Goal: Transaction & Acquisition: Purchase product/service

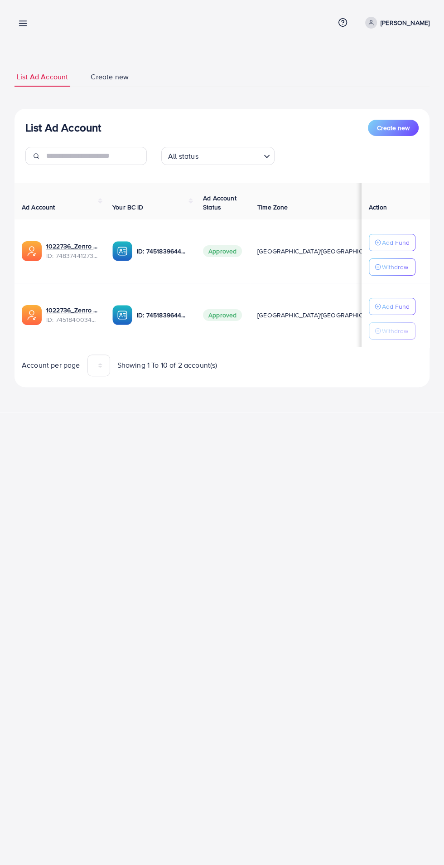
click at [23, 26] on line at bounding box center [22, 26] width 7 height 0
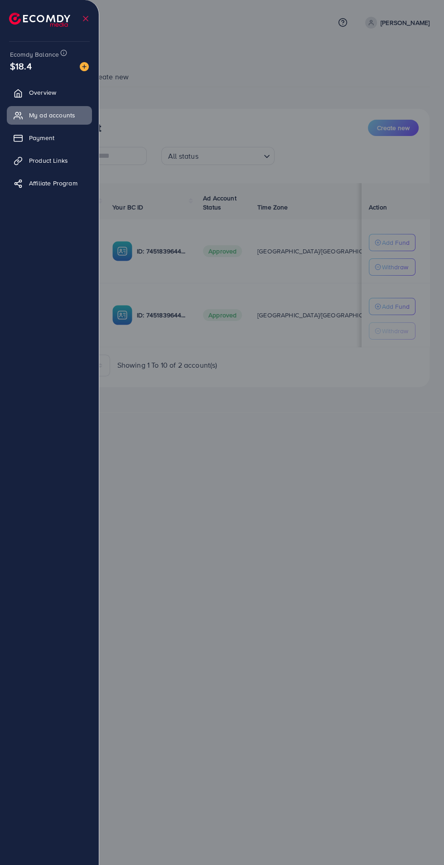
click at [18, 18] on img at bounding box center [39, 20] width 61 height 14
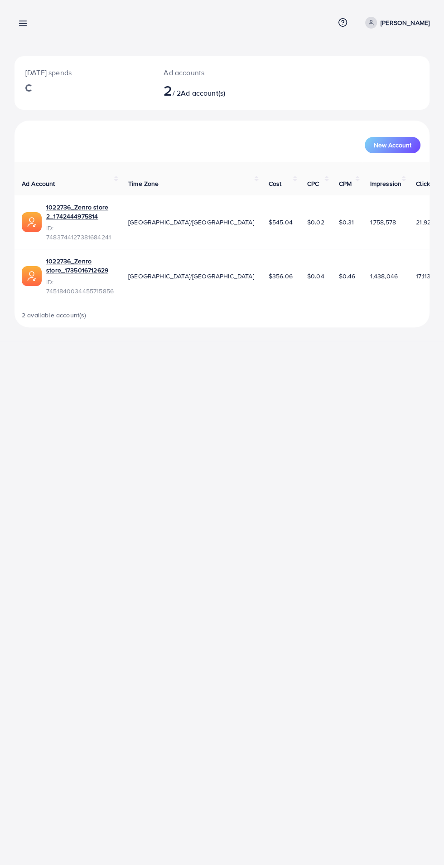
click at [23, 26] on line at bounding box center [22, 26] width 7 height 0
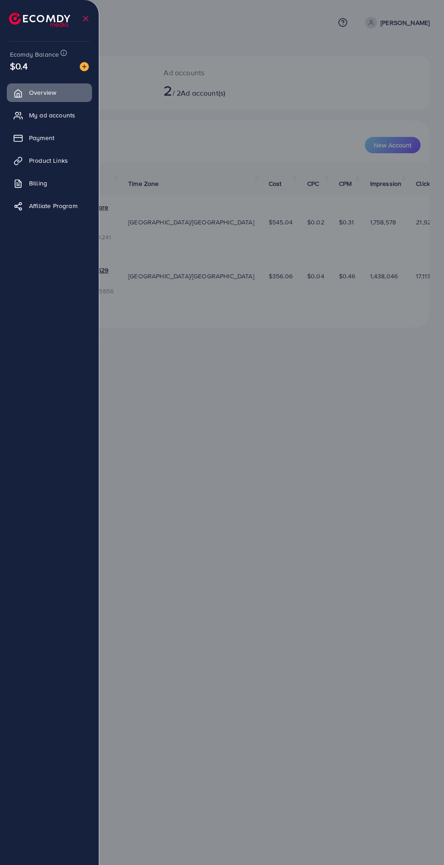
click at [19, 139] on icon at bounding box center [18, 138] width 9 height 9
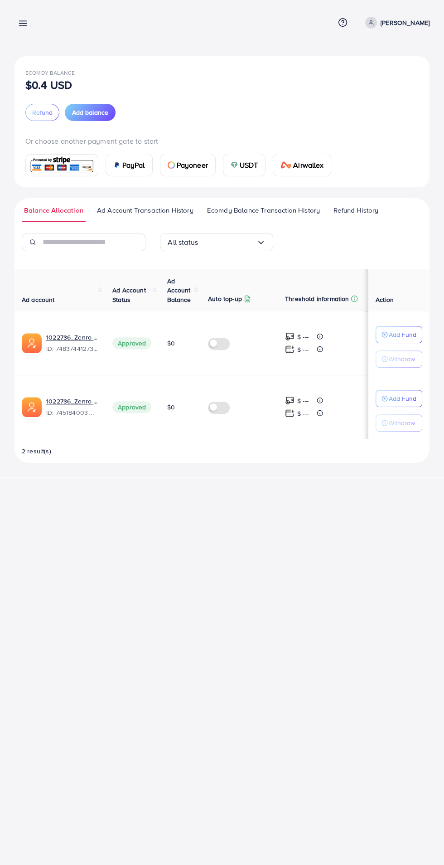
click at [22, 21] on line at bounding box center [22, 21] width 7 height 0
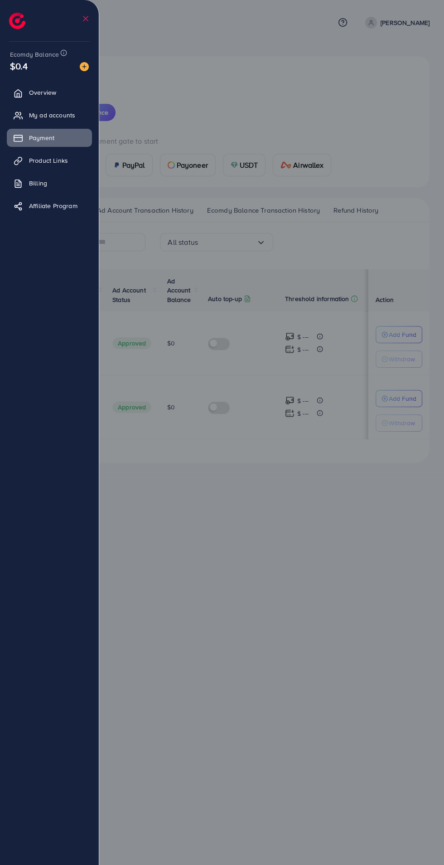
click at [20, 180] on icon at bounding box center [18, 183] width 9 height 9
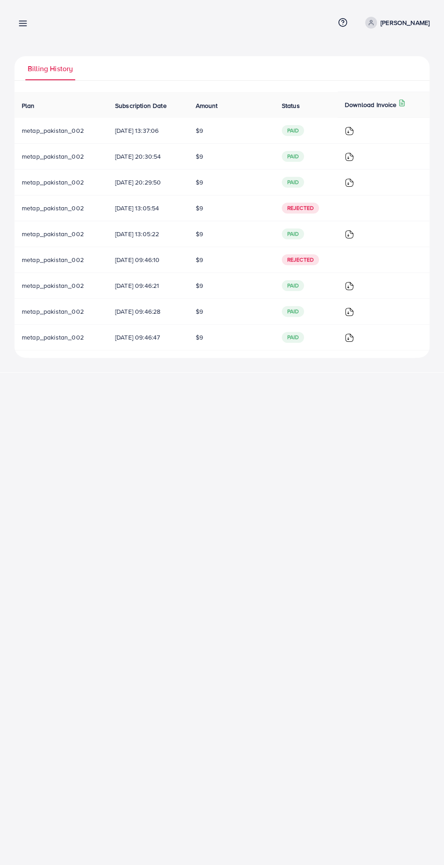
click at [365, 24] on span at bounding box center [371, 23] width 12 height 12
click at [197, 20] on div "Billing detail Help Center Contact Support Term and policy About Us Muhammad Ah…" at bounding box center [222, 23] width 415 height 24
click at [338, 22] on icon at bounding box center [343, 23] width 10 height 10
click at [170, 33] on div "Billing detail Help Center Contact Support Term and policy About Us Muhammad Ah…" at bounding box center [222, 23] width 415 height 24
click at [19, 22] on icon at bounding box center [23, 24] width 10 height 10
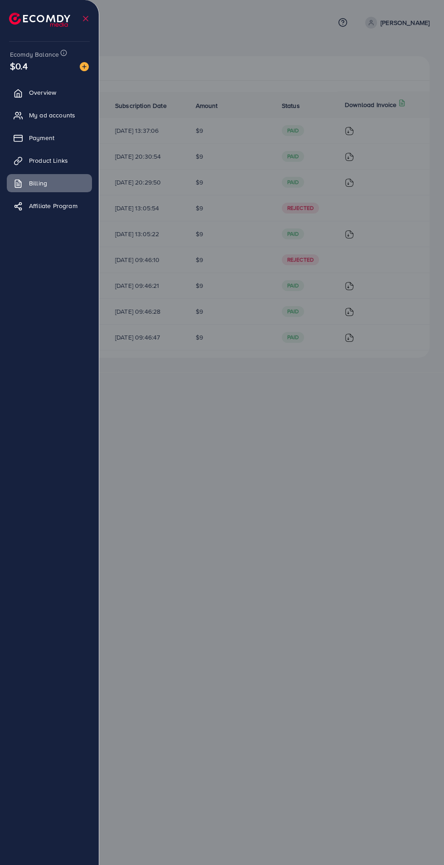
click at [40, 116] on span "My ad accounts" at bounding box center [52, 115] width 46 height 9
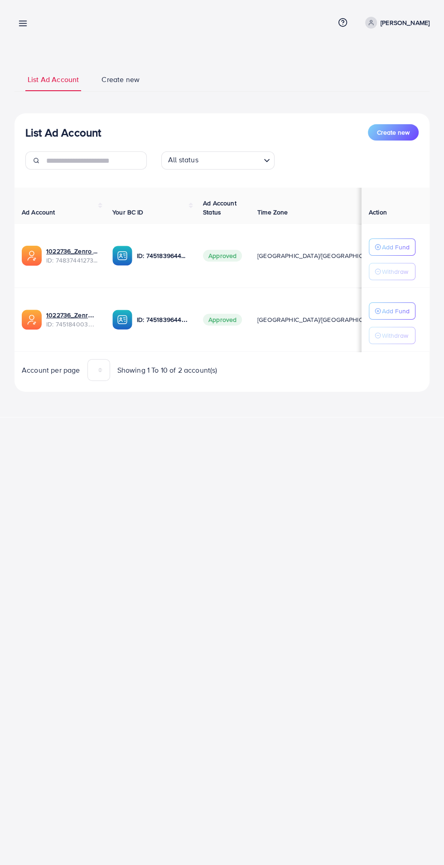
click at [27, 1] on div "List Ad Account Create new List Ad Account Create new All status Loading... Ad …" at bounding box center [222, 208] width 444 height 417
click at [23, 24] on line at bounding box center [22, 24] width 7 height 0
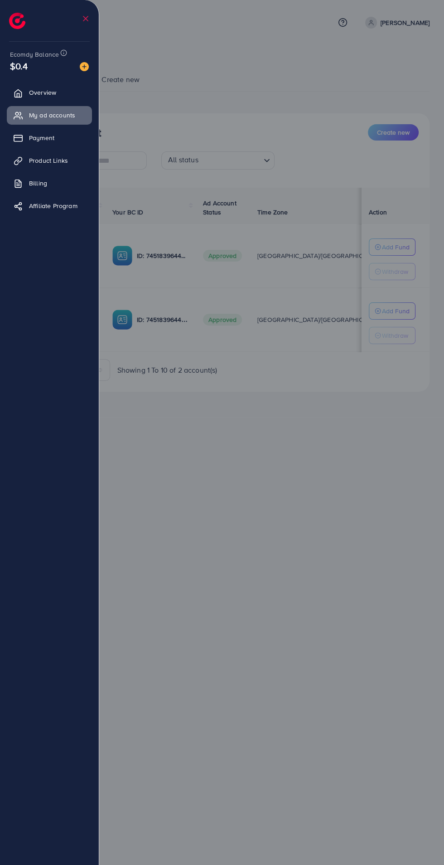
click at [28, 138] on link "Payment" at bounding box center [49, 138] width 85 height 18
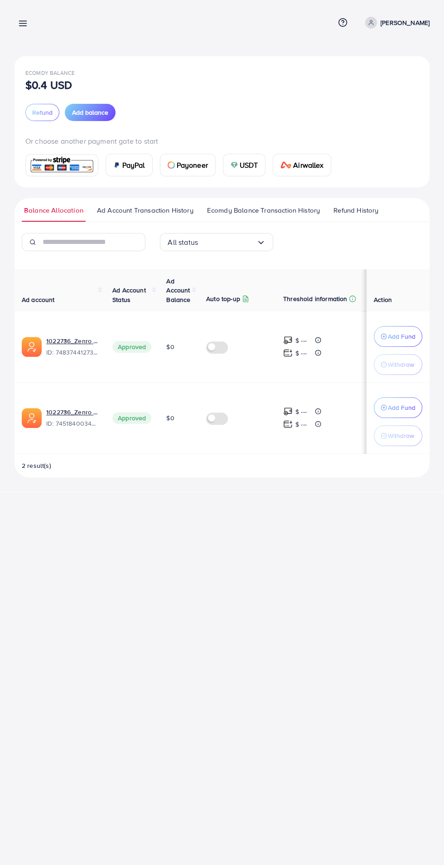
click at [99, 109] on span "Add balance" at bounding box center [90, 112] width 36 height 9
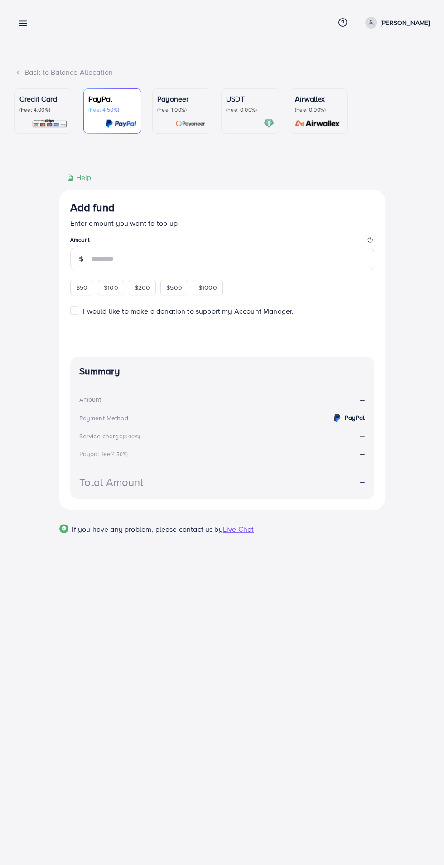
click at [252, 104] on p "USDT" at bounding box center [250, 98] width 48 height 11
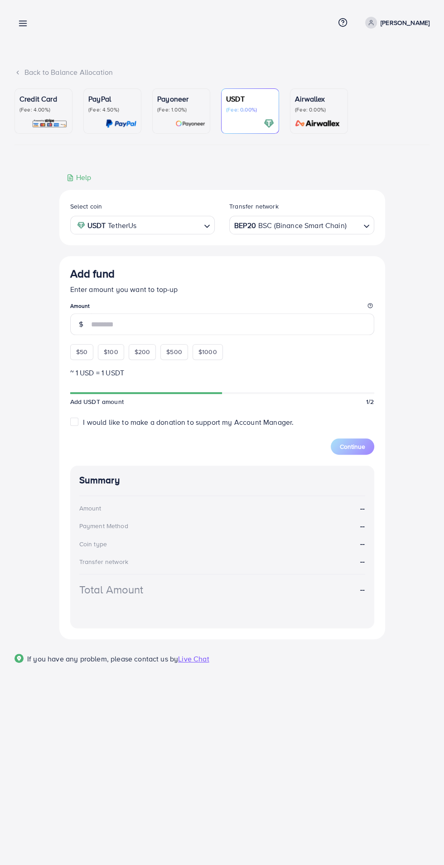
click at [276, 225] on div "BEP20 BSC (Binance Smart Chain)" at bounding box center [296, 224] width 128 height 16
click at [184, 182] on div "Help Help Click to kickstart! Guide to payment via USDT If you have any problem…" at bounding box center [222, 177] width 311 height 10
click at [229, 319] on input "number" at bounding box center [232, 324] width 283 height 22
click at [81, 349] on div "Add fund Enter amount you want to top-up Amount $50 $100 $200 $500 $1000" at bounding box center [222, 313] width 304 height 92
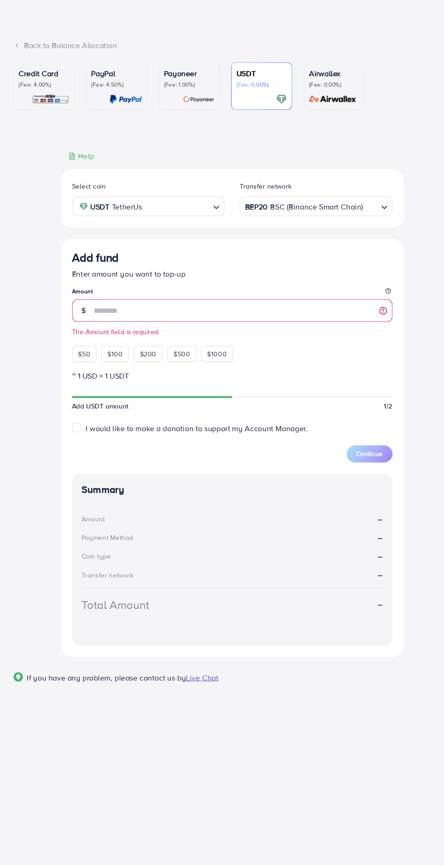
click at [81, 368] on span "$50" at bounding box center [81, 365] width 11 height 9
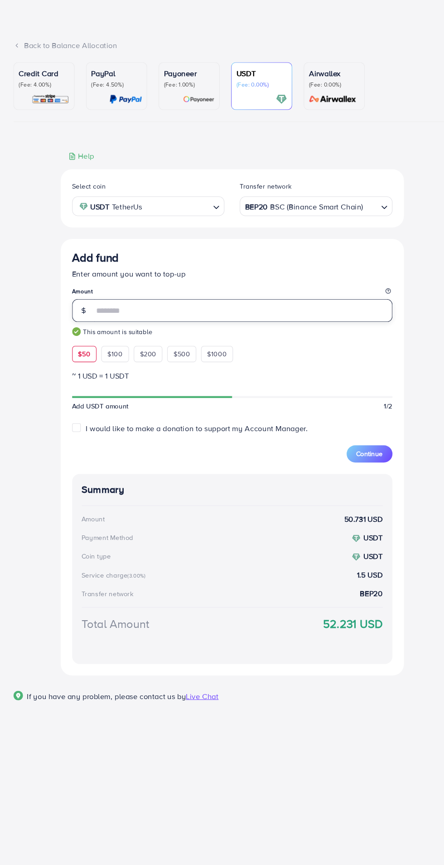
click at [168, 329] on input "**" at bounding box center [232, 324] width 283 height 22
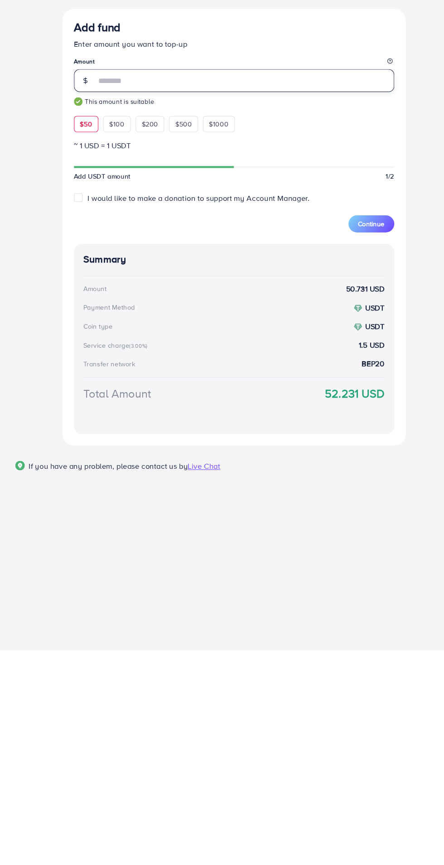
type input "*"
type input "**"
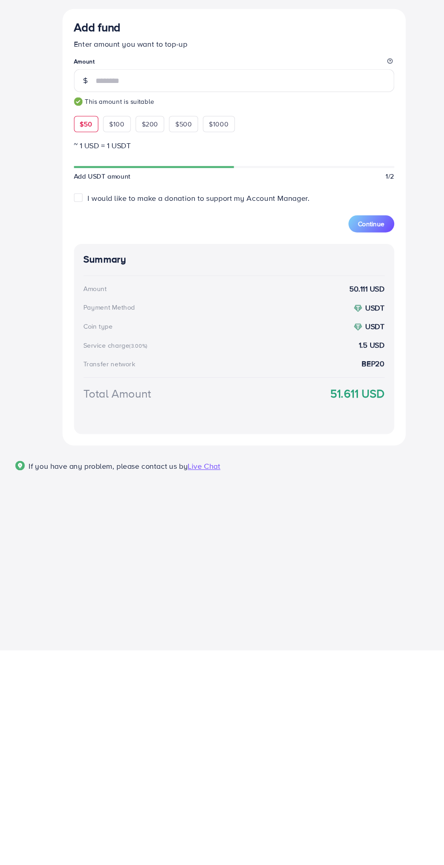
click at [348, 464] on span "Continue" at bounding box center [352, 459] width 25 height 9
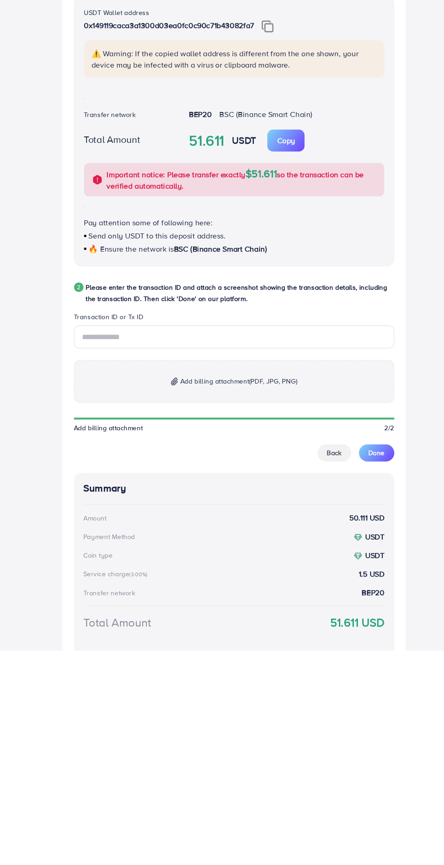
scroll to position [84, 0]
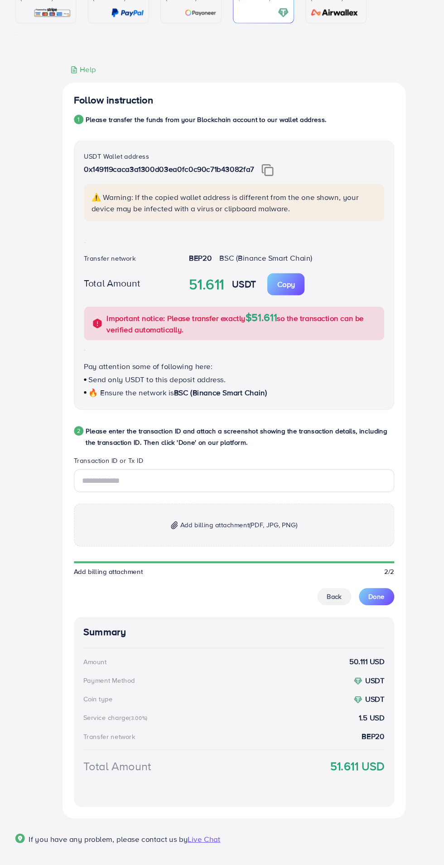
click at [276, 297] on p "Copy" at bounding box center [271, 297] width 17 height 11
click at [252, 195] on img at bounding box center [253, 189] width 11 height 12
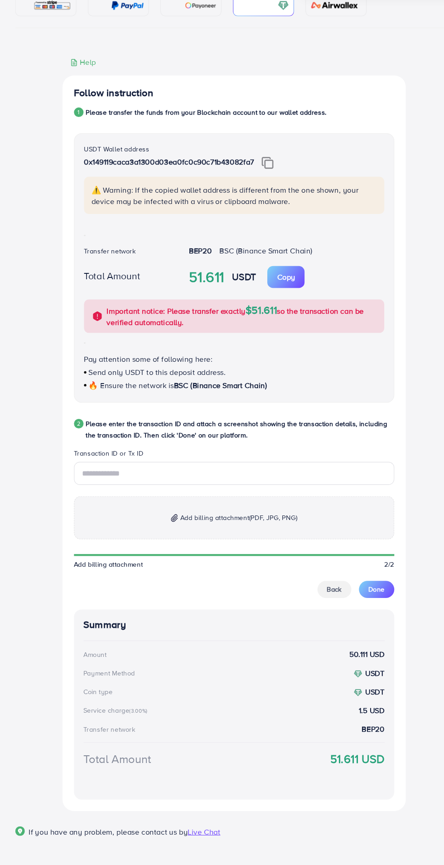
click at [254, 198] on img at bounding box center [253, 197] width 11 height 12
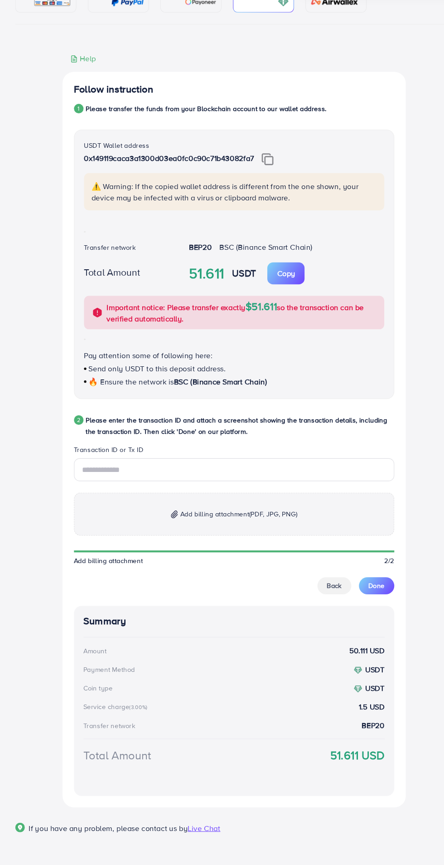
click at [279, 310] on button "Copy Amount Copy" at bounding box center [271, 303] width 35 height 21
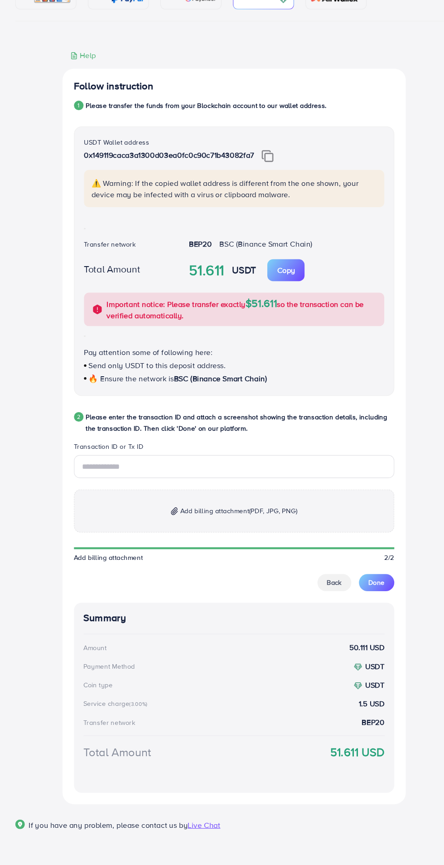
scroll to position [84, 0]
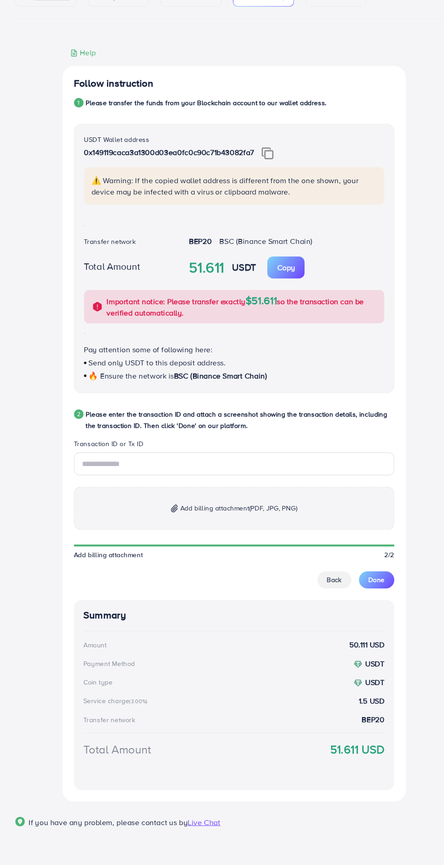
click at [228, 519] on p "Add billing attachment (PDF, JPG, PNG)" at bounding box center [222, 525] width 304 height 41
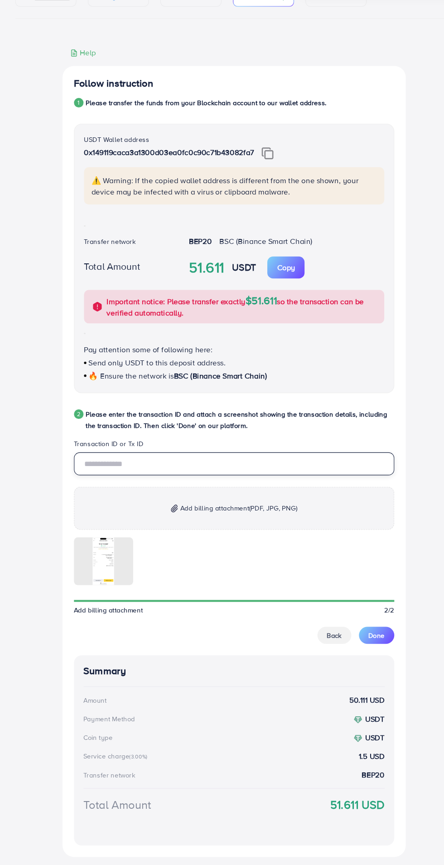
paste input "**********"
click at [122, 481] on input "**********" at bounding box center [222, 484] width 304 height 22
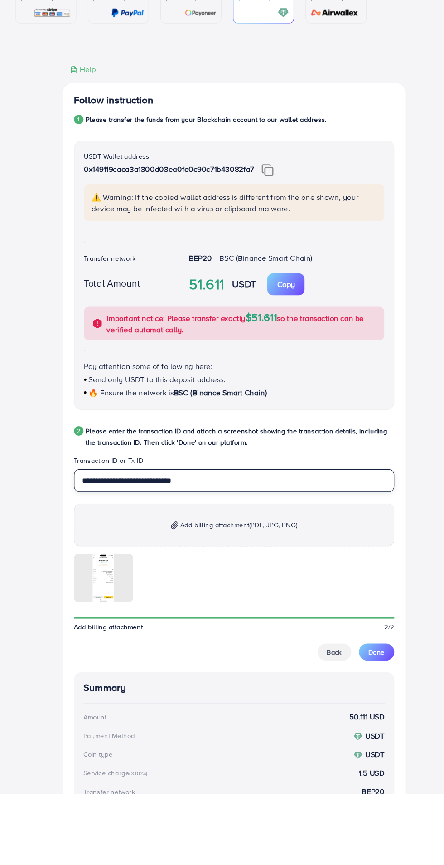
click at [143, 564] on input "**********" at bounding box center [222, 567] width 304 height 22
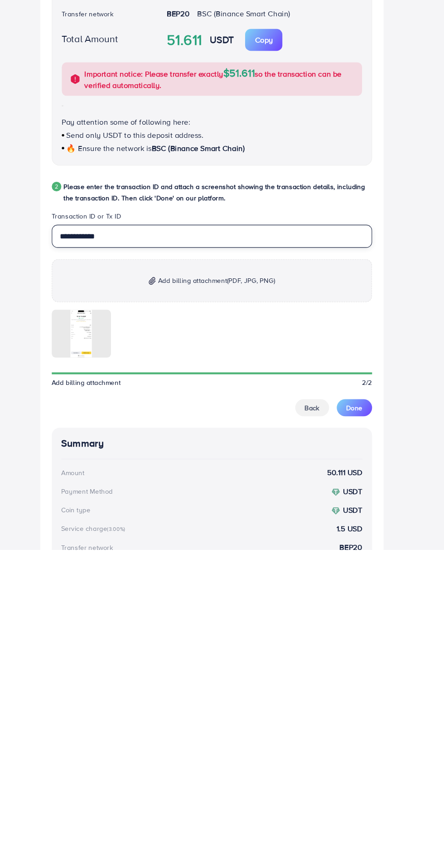
type input "**********"
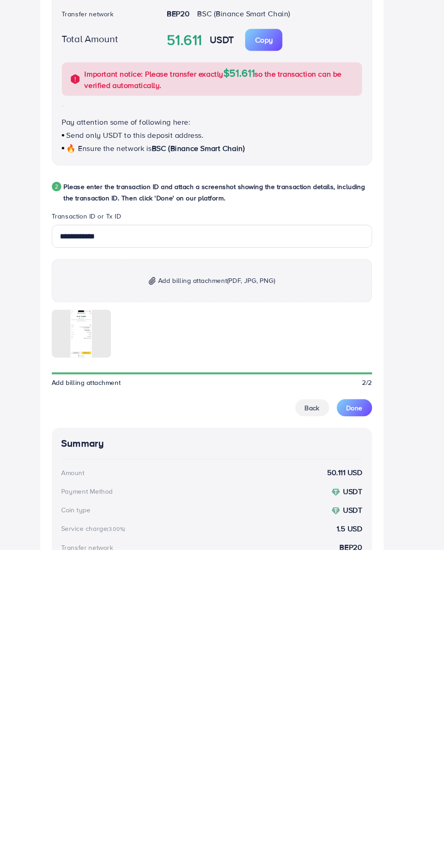
click at [355, 729] on span "Done" at bounding box center [357, 730] width 15 height 9
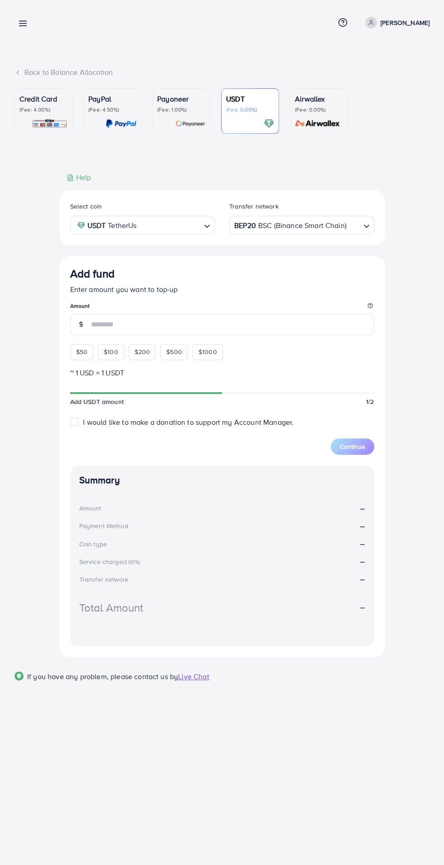
click at [3, 29] on div "Back to Balance Allocation Credit Card (Fee: 4.00%) PayPal (Fee: 4.50%) Payonee…" at bounding box center [222, 359] width 444 height 718
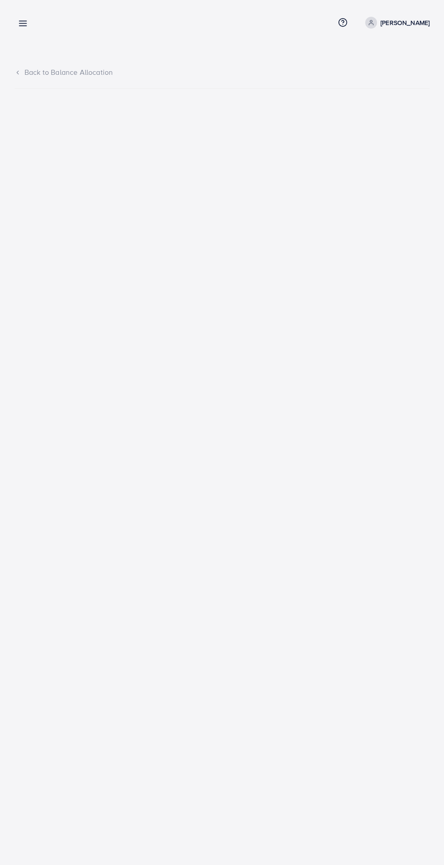
click at [23, 24] on line at bounding box center [22, 24] width 7 height 0
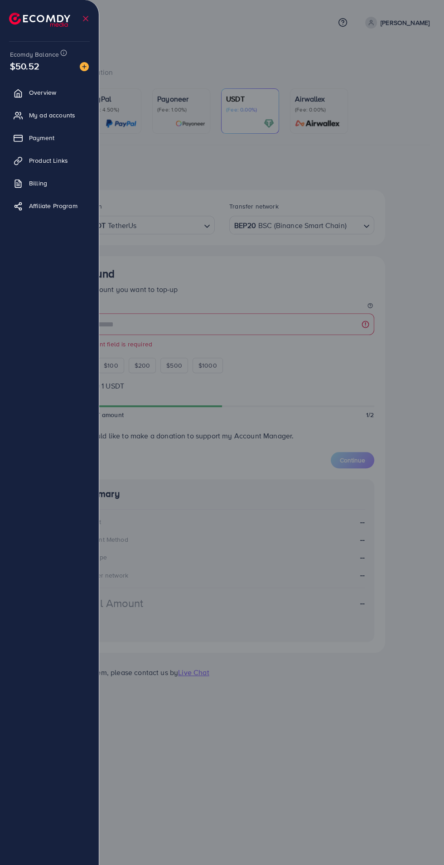
click at [18, 92] on icon at bounding box center [18, 93] width 9 height 9
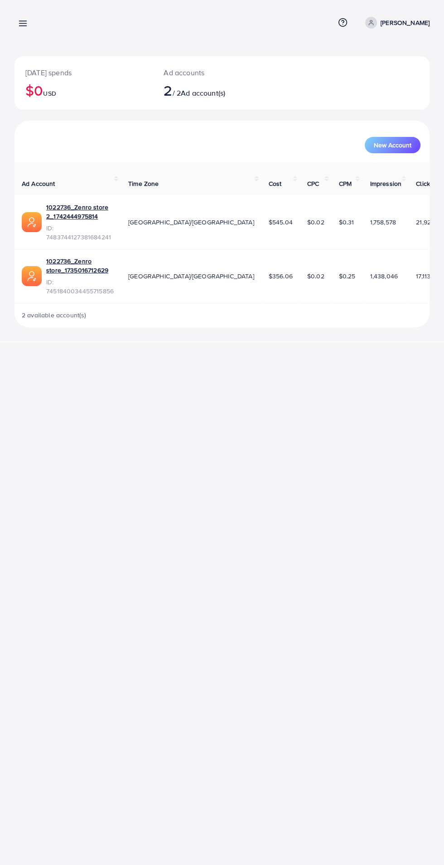
click at [9, 106] on div "[DATE] spends $0 USD Ad accounts 2 / 2 Ad account(s) New Account Ad Account Tim…" at bounding box center [222, 171] width 444 height 342
click at [25, 22] on icon at bounding box center [23, 24] width 10 height 10
